Goal: Find specific page/section: Find specific page/section

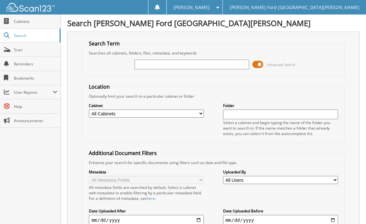
click at [177, 67] on input "text" at bounding box center [192, 65] width 115 height 10
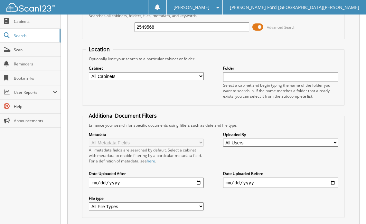
scroll to position [80, 0]
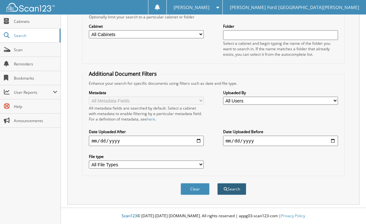
type input "2549568"
click at [227, 187] on button "Search" at bounding box center [231, 189] width 29 height 12
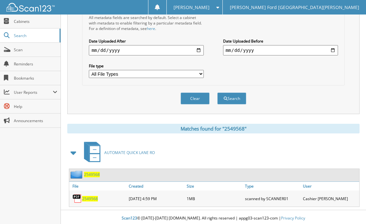
scroll to position [172, 0]
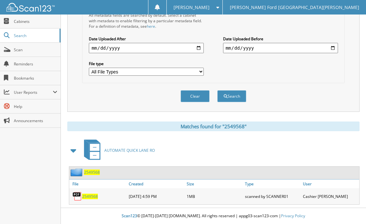
click at [92, 197] on span "2549568" at bounding box center [90, 195] width 16 height 5
